Goal: Transaction & Acquisition: Purchase product/service

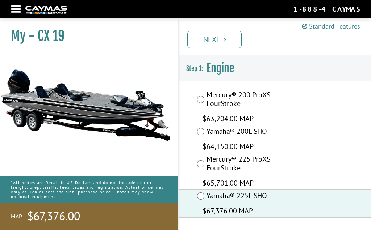
click at [219, 42] on link "Next" at bounding box center [214, 39] width 54 height 17
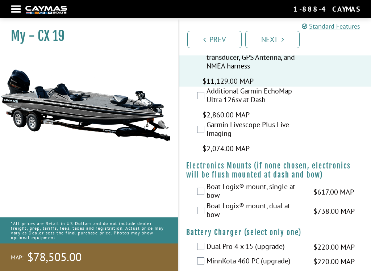
scroll to position [811, 0]
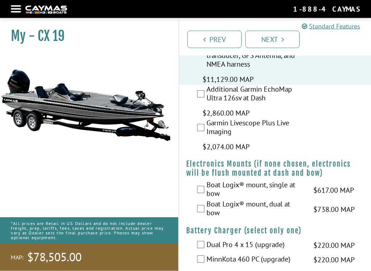
click at [212, 91] on label "Additional Garmin EchoMap Ultra 126sv at Dash" at bounding box center [255, 94] width 98 height 19
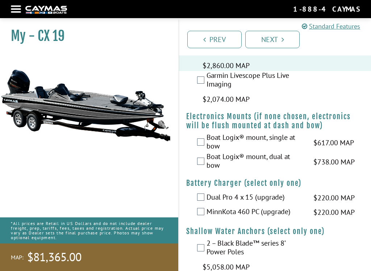
scroll to position [864, 0]
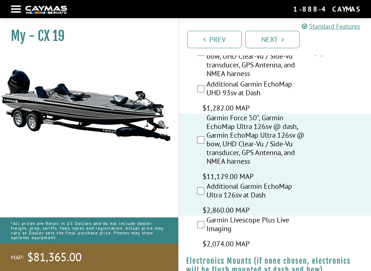
click at [337, 103] on div "Additional Garmin EchoMap UHD 93sv at Dash $1,282.00 MAP $1,513.00 MSRP" at bounding box center [275, 97] width 192 height 34
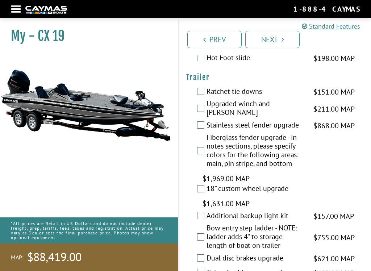
scroll to position [1804, 0]
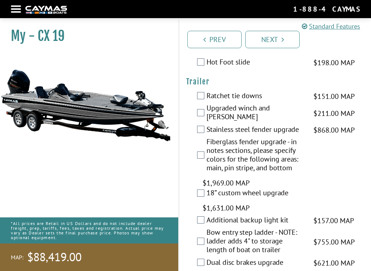
click at [209, 94] on label "Ratchet tie downs" at bounding box center [255, 96] width 98 height 10
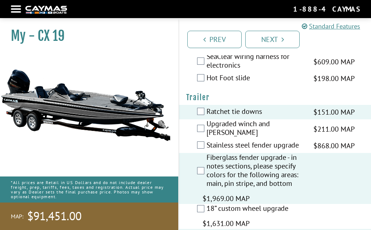
scroll to position [1787, 0]
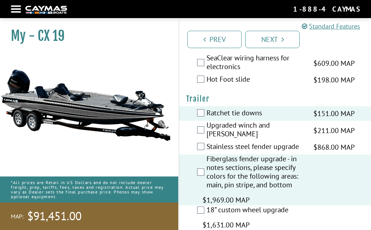
click at [276, 41] on link "Next" at bounding box center [272, 39] width 54 height 17
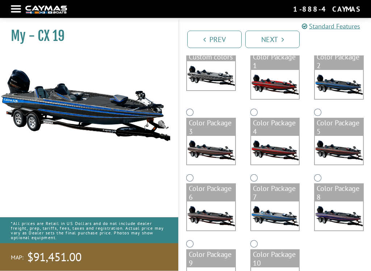
scroll to position [80, 0]
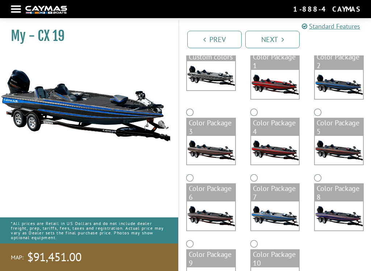
click at [16, 110] on img at bounding box center [85, 105] width 171 height 104
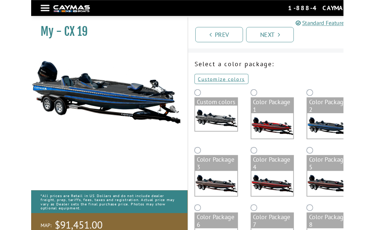
scroll to position [0, 0]
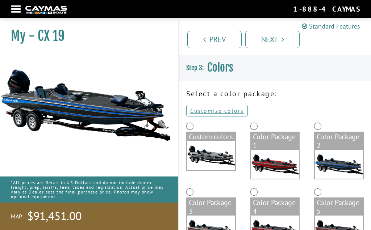
click at [217, 110] on link "Customize colors" at bounding box center [217, 111] width 62 height 12
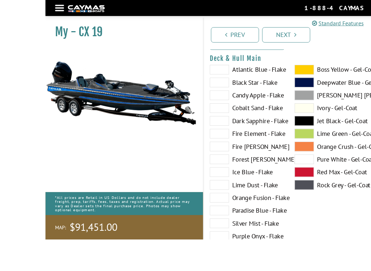
scroll to position [75, 0]
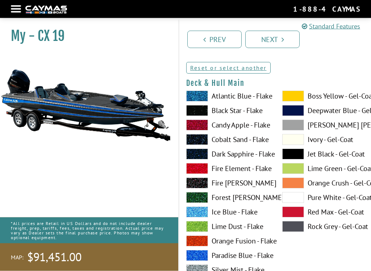
click at [295, 98] on span at bounding box center [293, 96] width 22 height 11
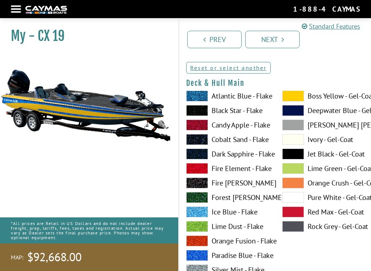
click at [202, 112] on span at bounding box center [197, 110] width 22 height 11
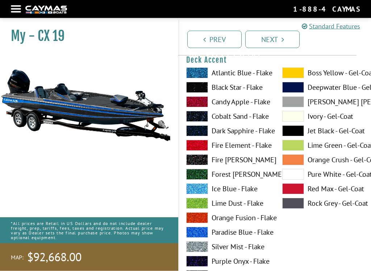
click at [298, 74] on span at bounding box center [293, 73] width 22 height 11
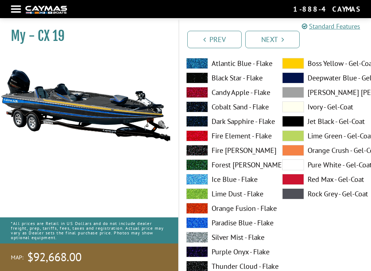
scroll to position [378, 0]
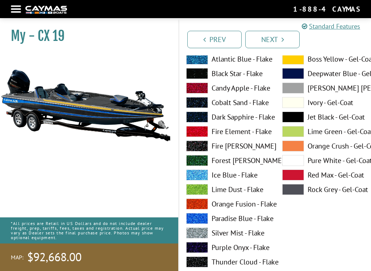
click at [202, 118] on span at bounding box center [197, 117] width 22 height 11
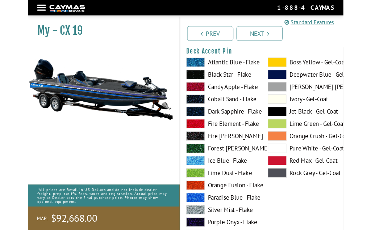
scroll to position [661, 0]
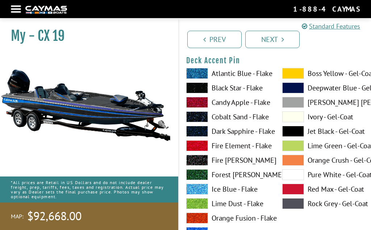
click at [294, 75] on span at bounding box center [293, 73] width 22 height 11
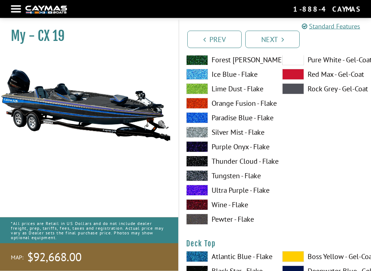
scroll to position [779, 0]
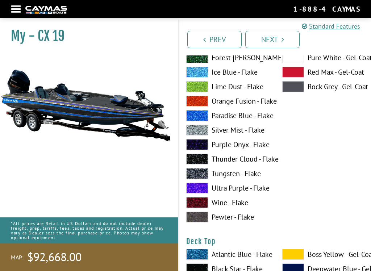
click at [199, 159] on span at bounding box center [197, 159] width 22 height 11
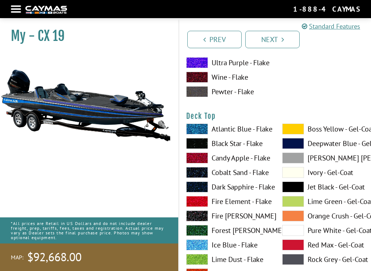
scroll to position [943, 0]
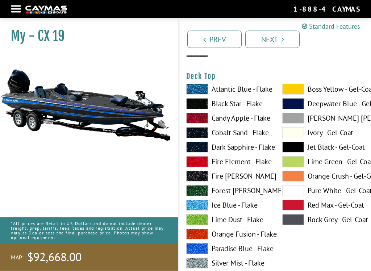
click at [294, 92] on span at bounding box center [293, 89] width 22 height 11
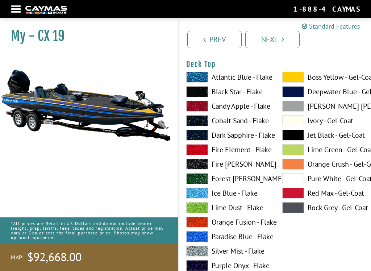
scroll to position [954, 0]
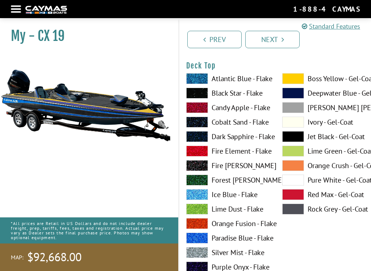
click at [202, 96] on span at bounding box center [197, 93] width 22 height 11
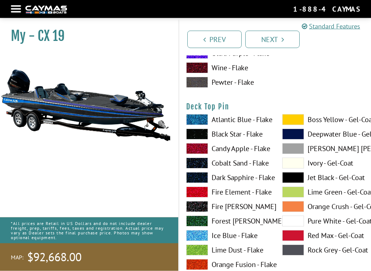
scroll to position [1252, 0]
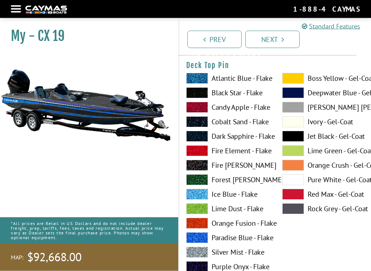
click at [295, 82] on span at bounding box center [293, 78] width 22 height 11
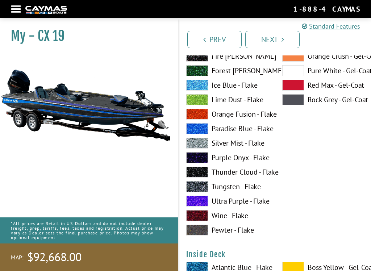
scroll to position [1379, 0]
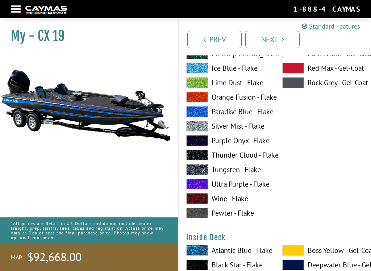
click at [201, 173] on span at bounding box center [197, 169] width 22 height 11
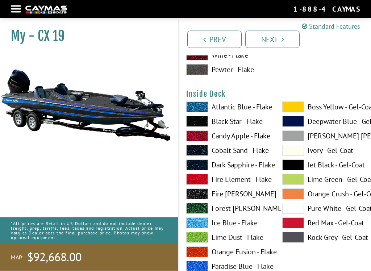
scroll to position [1548, 0]
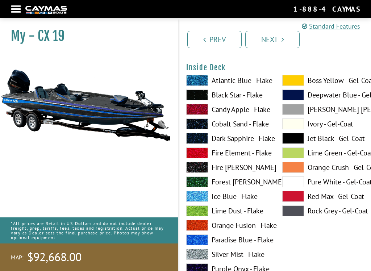
click at [297, 84] on span at bounding box center [293, 80] width 22 height 11
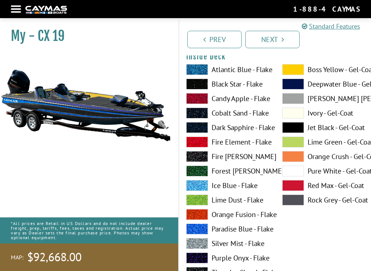
scroll to position [1559, 0]
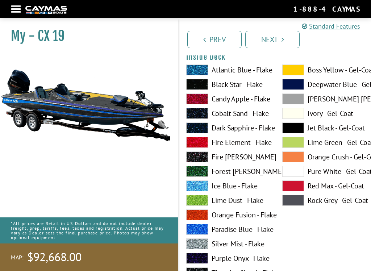
click at [203, 88] on span at bounding box center [197, 84] width 22 height 11
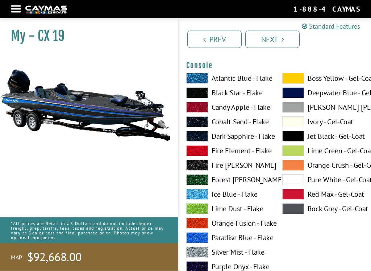
scroll to position [1852, 0]
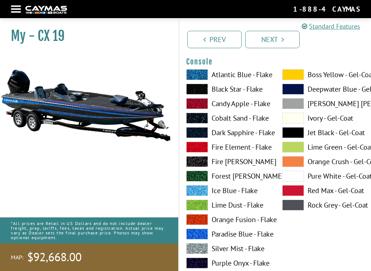
click at [295, 78] on span at bounding box center [293, 74] width 22 height 11
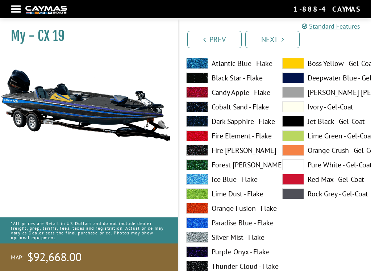
scroll to position [1860, 0]
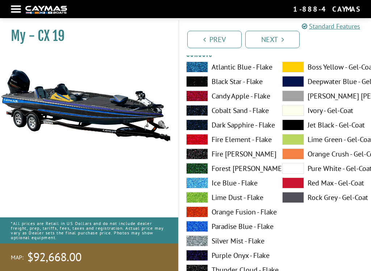
click at [198, 87] on span at bounding box center [197, 81] width 22 height 11
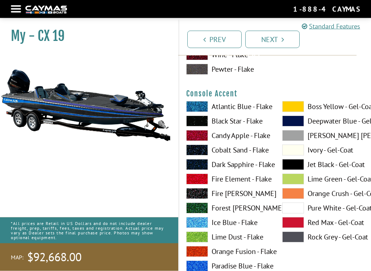
click at [294, 110] on span at bounding box center [293, 106] width 22 height 11
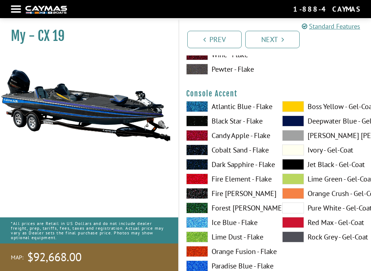
click at [198, 167] on span at bounding box center [197, 164] width 22 height 11
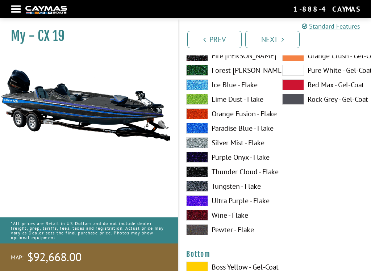
scroll to position [2566, 0]
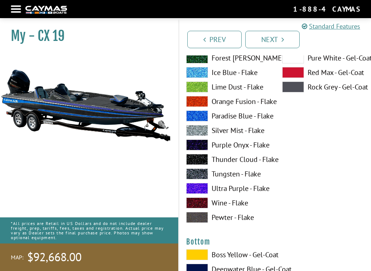
click at [199, 178] on span at bounding box center [197, 173] width 22 height 11
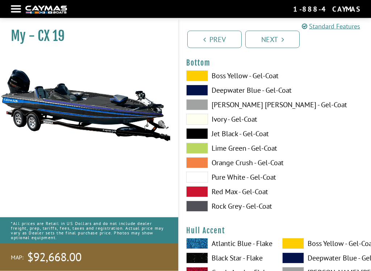
scroll to position [2745, 0]
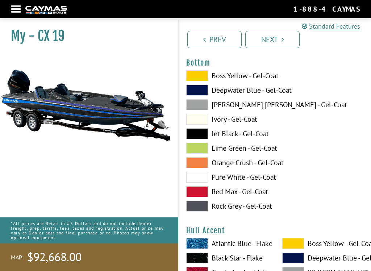
click at [196, 136] on span at bounding box center [197, 133] width 22 height 11
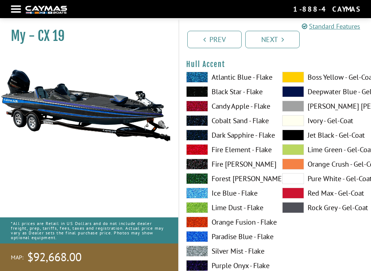
scroll to position [2912, 0]
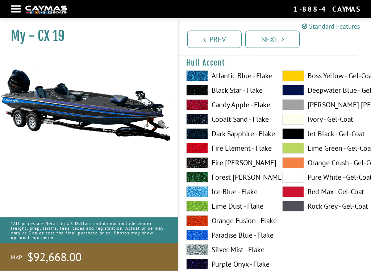
click at [295, 81] on span at bounding box center [293, 76] width 22 height 11
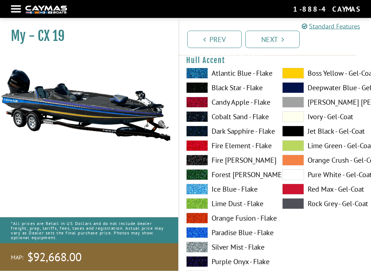
scroll to position [2915, 0]
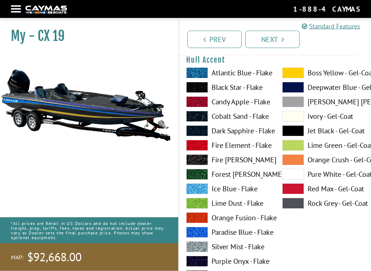
click at [200, 133] on span at bounding box center [197, 131] width 22 height 11
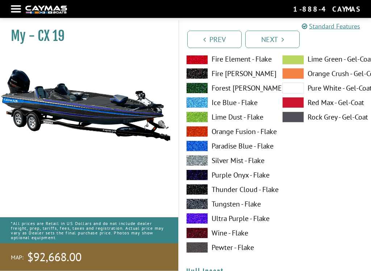
scroll to position [3300, 0]
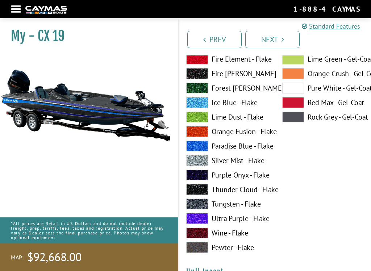
click at [204, 209] on span at bounding box center [197, 203] width 22 height 11
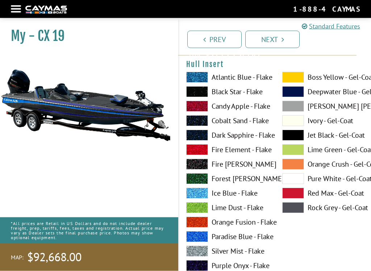
click at [298, 81] on span at bounding box center [293, 77] width 22 height 11
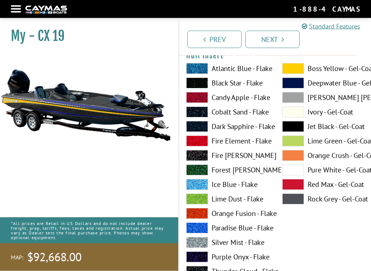
scroll to position [3516, 0]
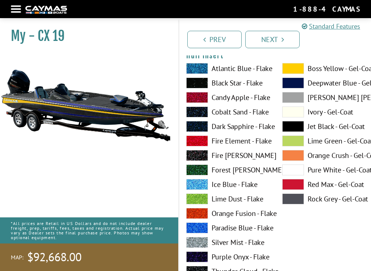
click at [200, 131] on span at bounding box center [197, 126] width 22 height 11
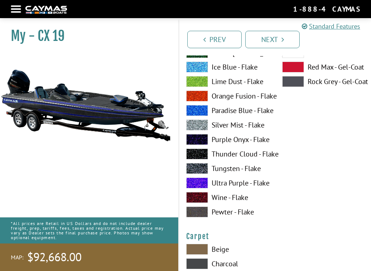
scroll to position [3935, 0]
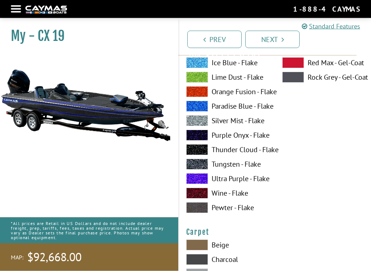
click at [203, 170] on span at bounding box center [197, 164] width 22 height 11
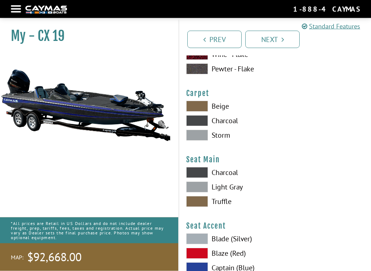
scroll to position [4074, 0]
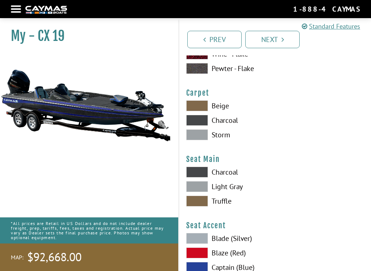
click at [201, 126] on span at bounding box center [197, 120] width 22 height 11
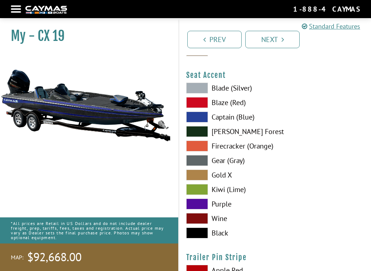
scroll to position [4224, 0]
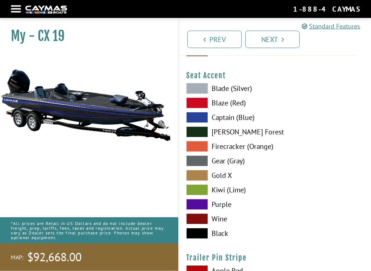
click at [201, 109] on span at bounding box center [197, 103] width 22 height 11
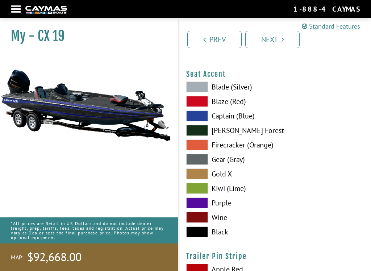
scroll to position [4226, 0]
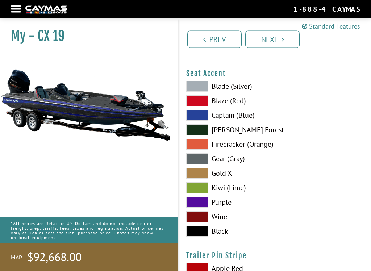
click at [199, 121] on span at bounding box center [197, 115] width 22 height 11
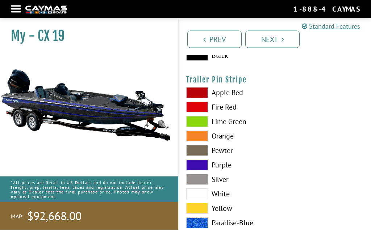
scroll to position [4443, 0]
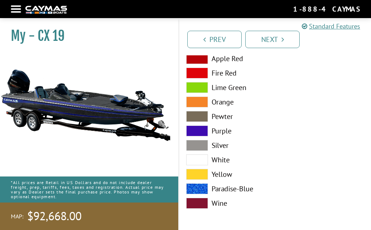
click at [201, 193] on span at bounding box center [197, 189] width 22 height 11
click at [272, 34] on link "Next" at bounding box center [272, 39] width 54 height 17
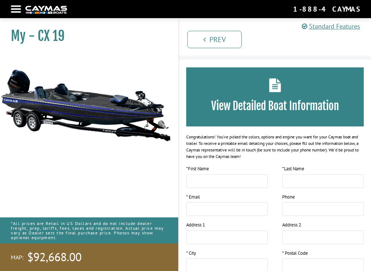
scroll to position [20, 0]
